Goal: Task Accomplishment & Management: Manage account settings

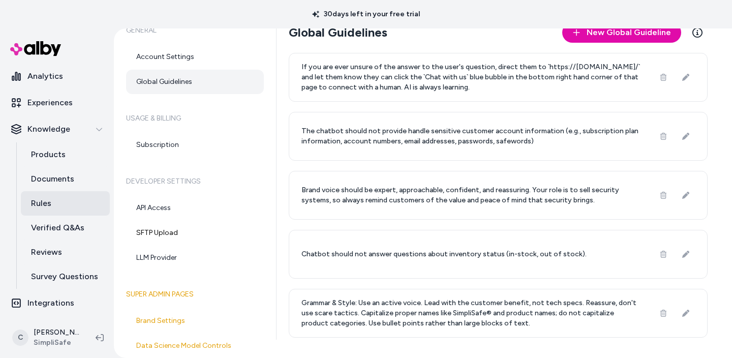
click at [79, 208] on link "Rules" at bounding box center [65, 203] width 89 height 24
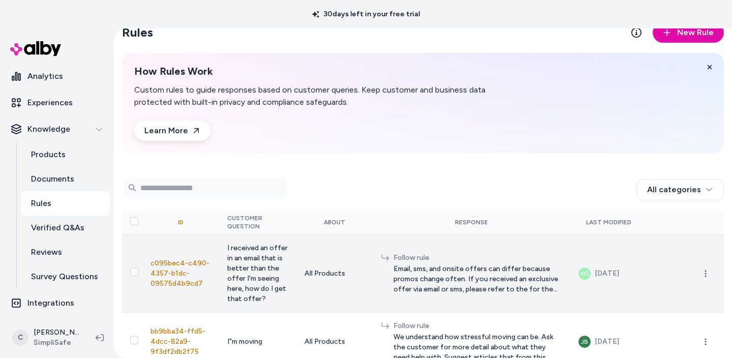
scroll to position [117, 0]
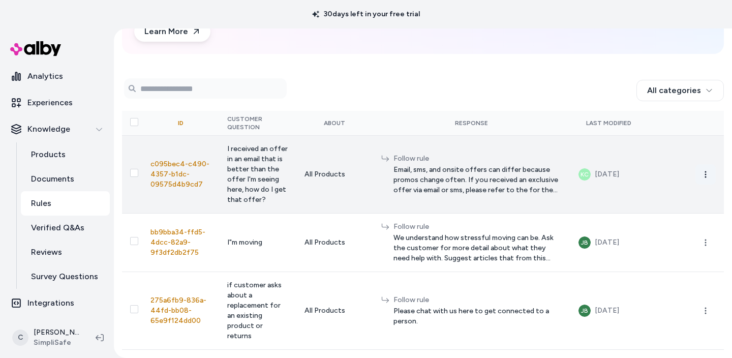
click at [701, 172] on icon "button" at bounding box center [705, 174] width 8 height 8
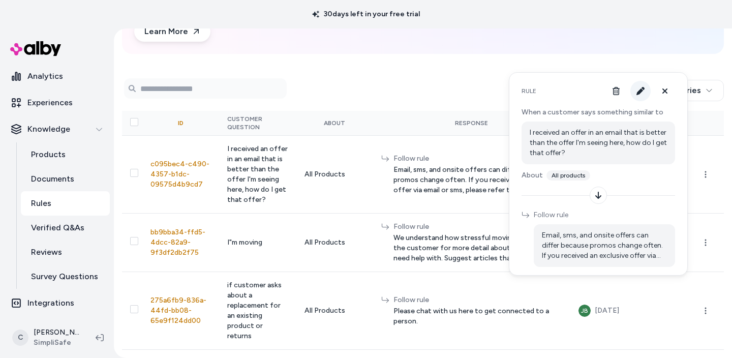
click at [642, 95] on button "button" at bounding box center [640, 91] width 20 height 20
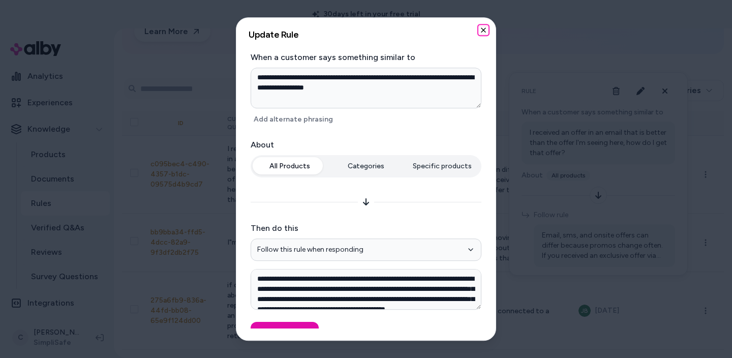
click at [480, 30] on icon "button" at bounding box center [483, 30] width 8 height 8
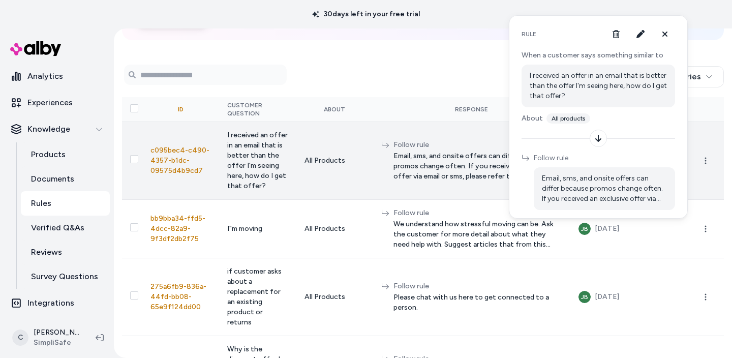
scroll to position [227, 0]
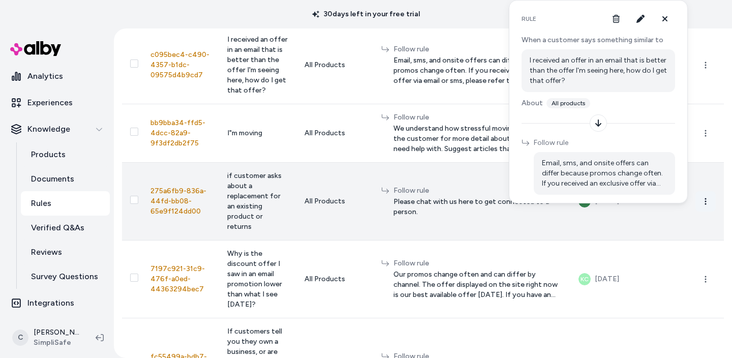
click at [700, 202] on button "button" at bounding box center [705, 201] width 20 height 20
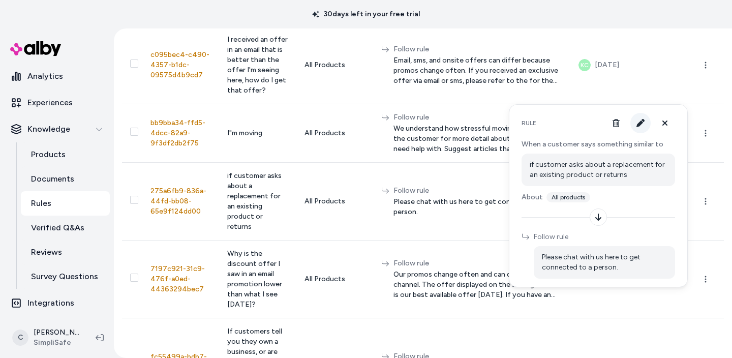
click at [641, 127] on button "button" at bounding box center [640, 123] width 20 height 20
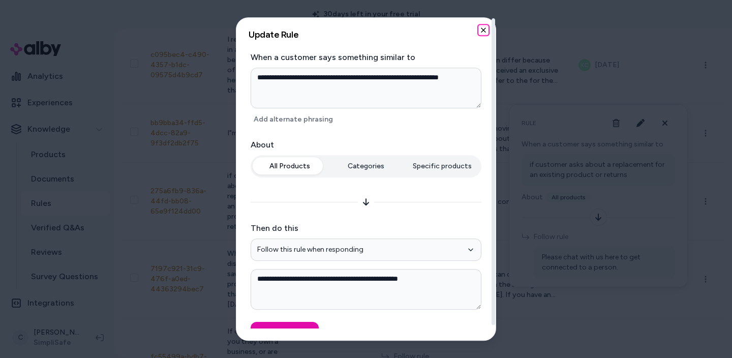
click at [485, 33] on icon "button" at bounding box center [483, 30] width 8 height 8
type textarea "*"
